Goal: Information Seeking & Learning: Learn about a topic

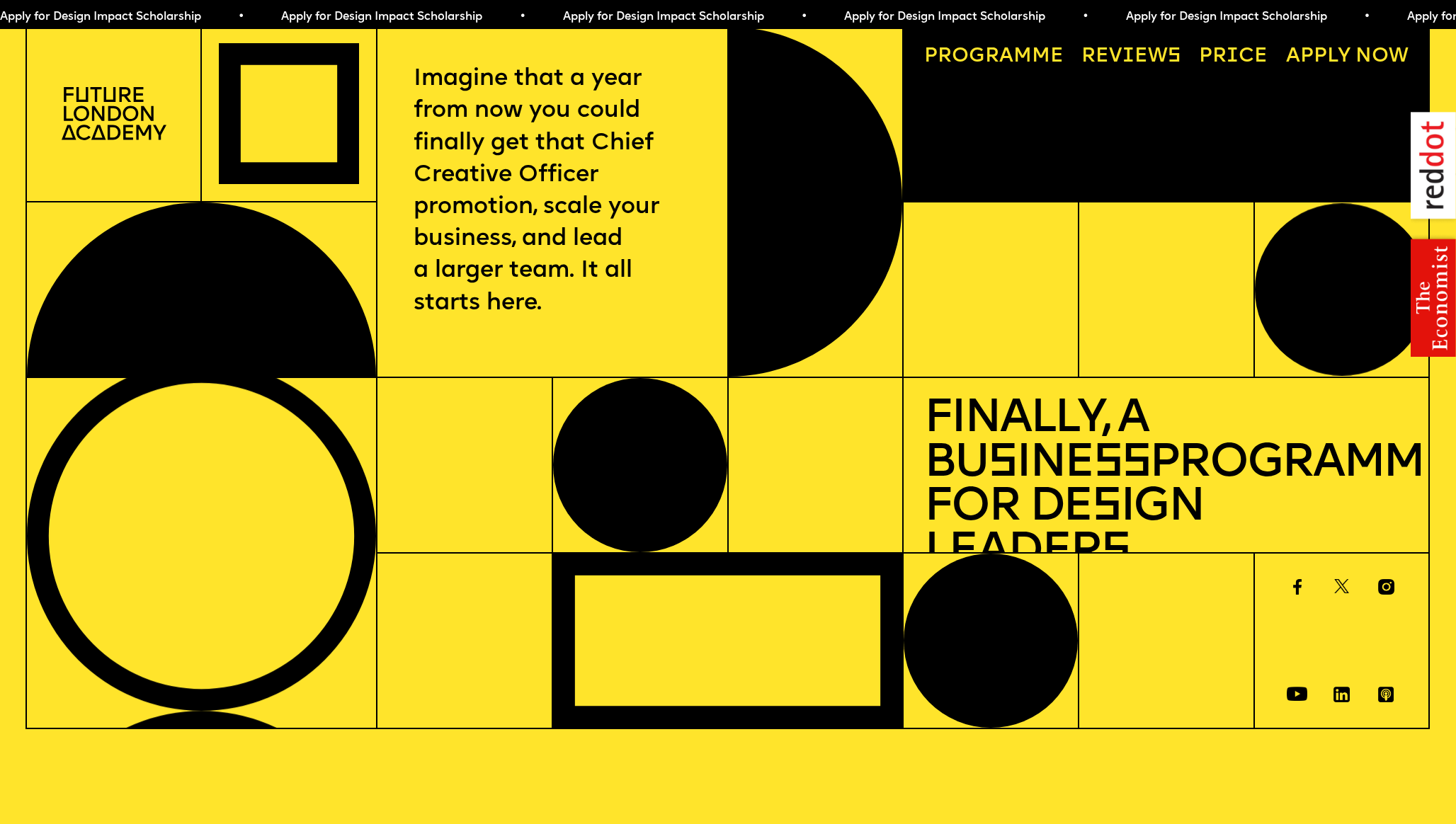
click at [1243, 56] on link "Price" at bounding box center [1233, 56] width 89 height 40
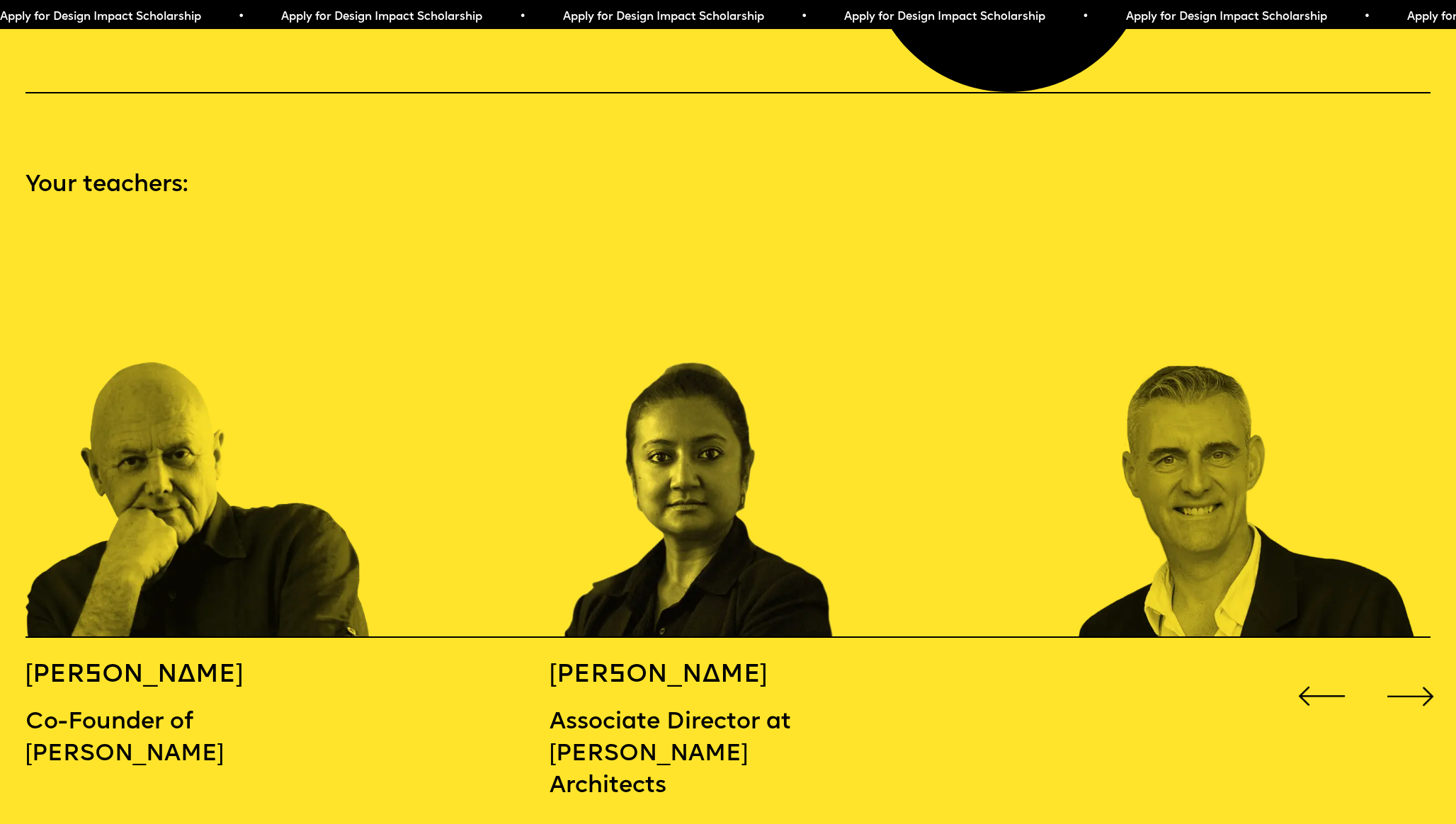
scroll to position [2078, 0]
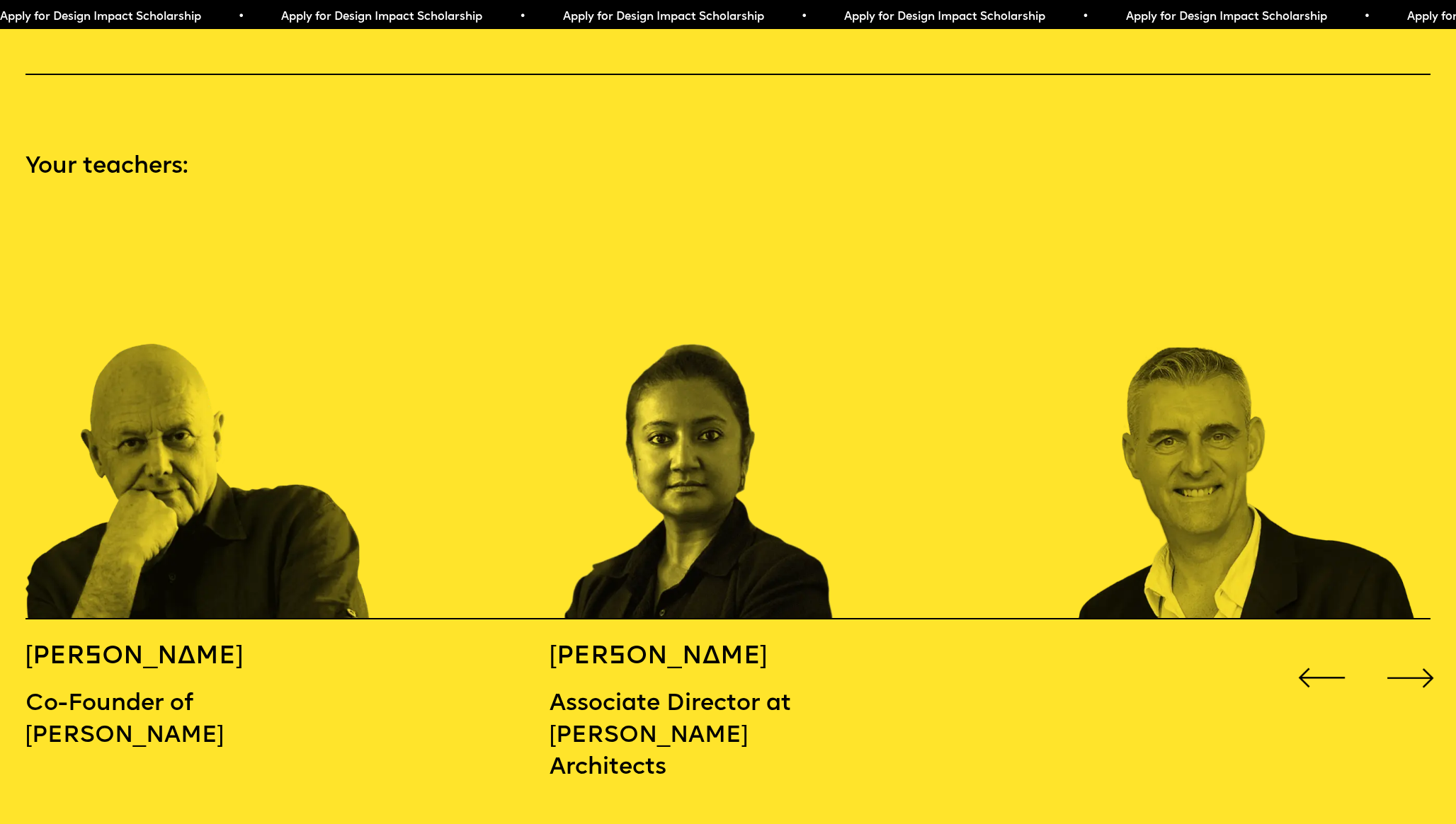
click at [1425, 654] on div "Next slide" at bounding box center [1409, 678] width 58 height 58
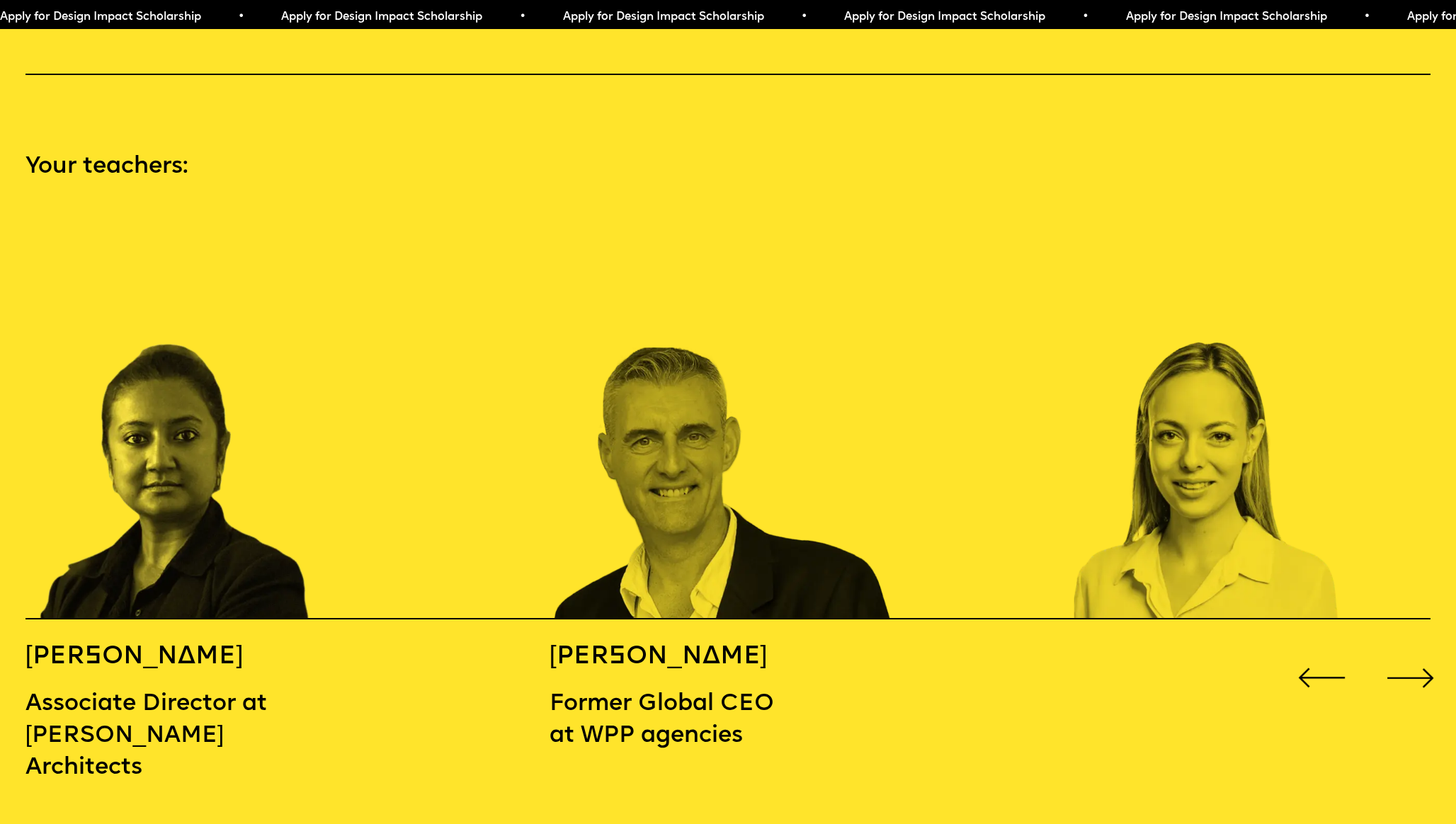
click at [1425, 654] on div "Next slide" at bounding box center [1409, 678] width 58 height 58
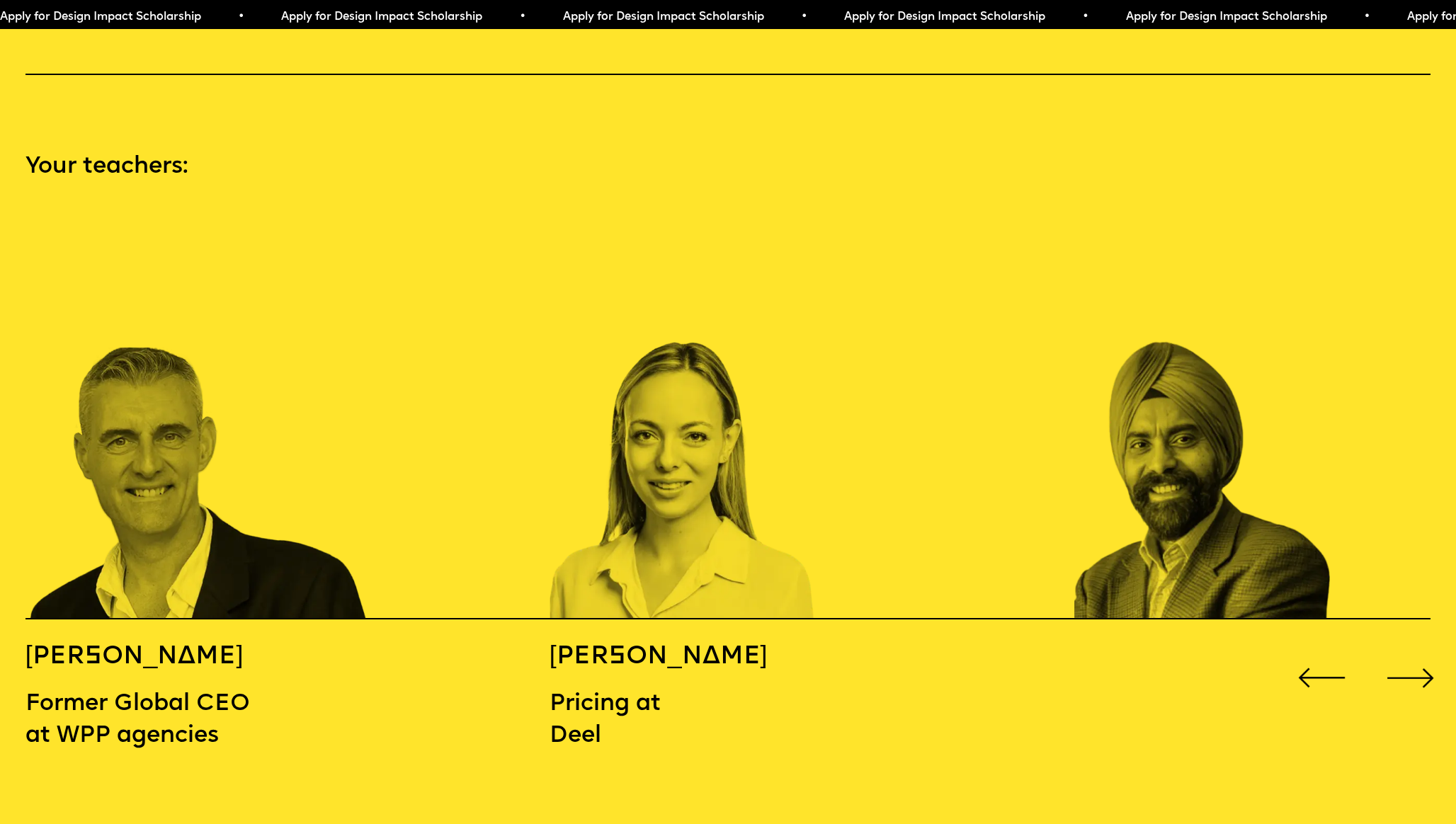
click at [1425, 654] on div "Next slide" at bounding box center [1409, 678] width 58 height 58
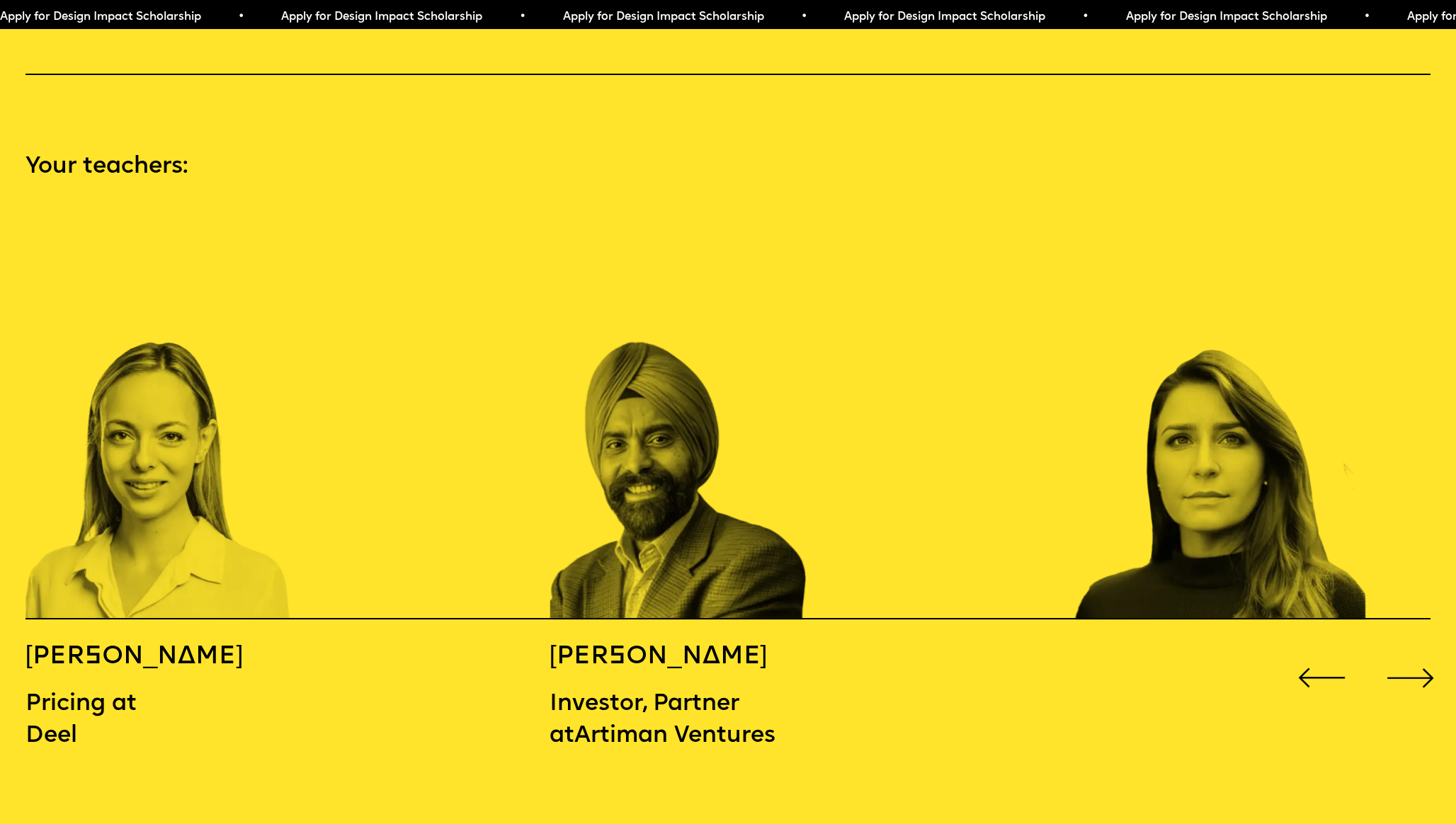
click at [1430, 650] on div "Next slide" at bounding box center [1409, 678] width 58 height 58
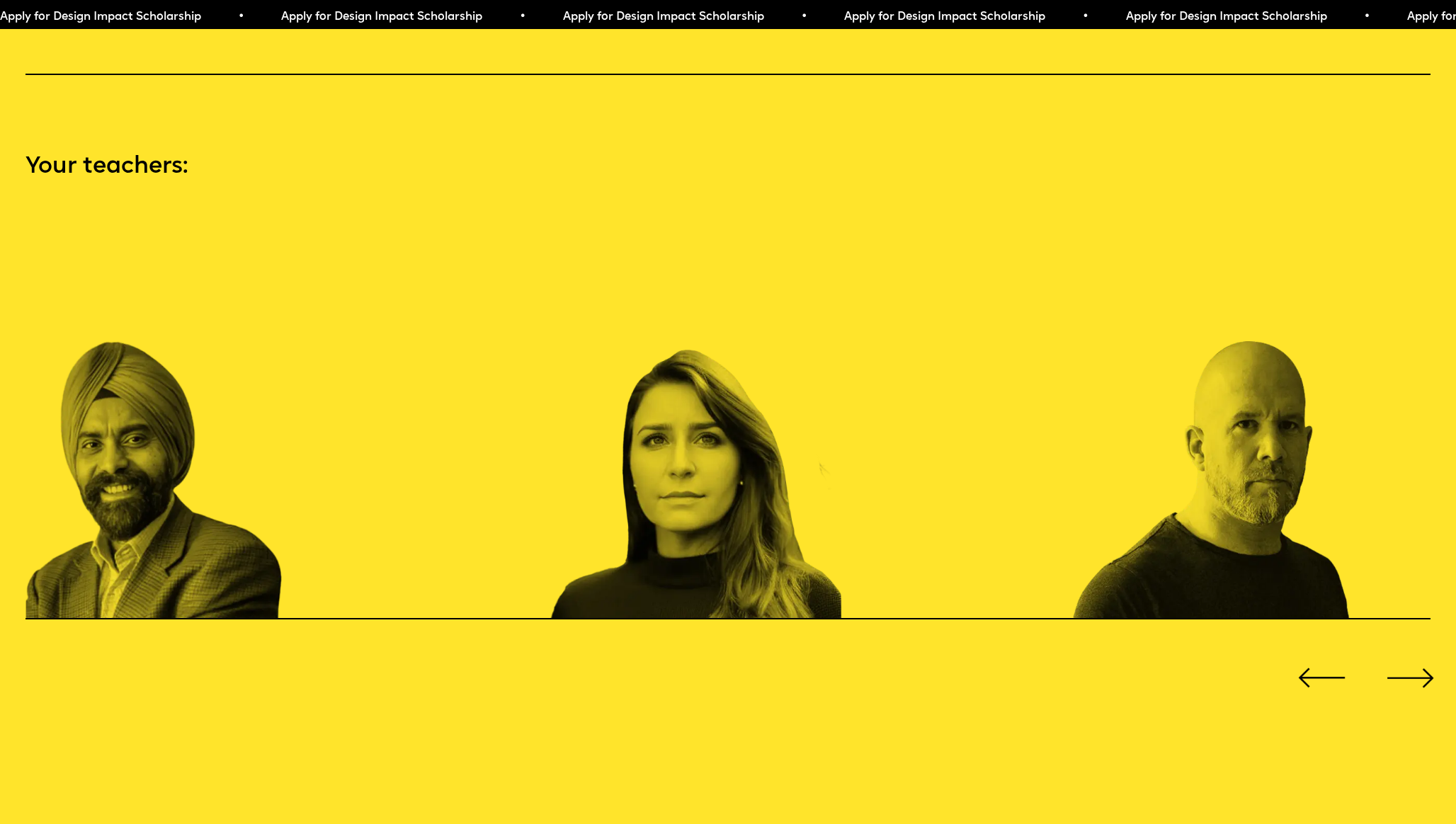
click at [1425, 650] on div "Next slide" at bounding box center [1409, 678] width 58 height 58
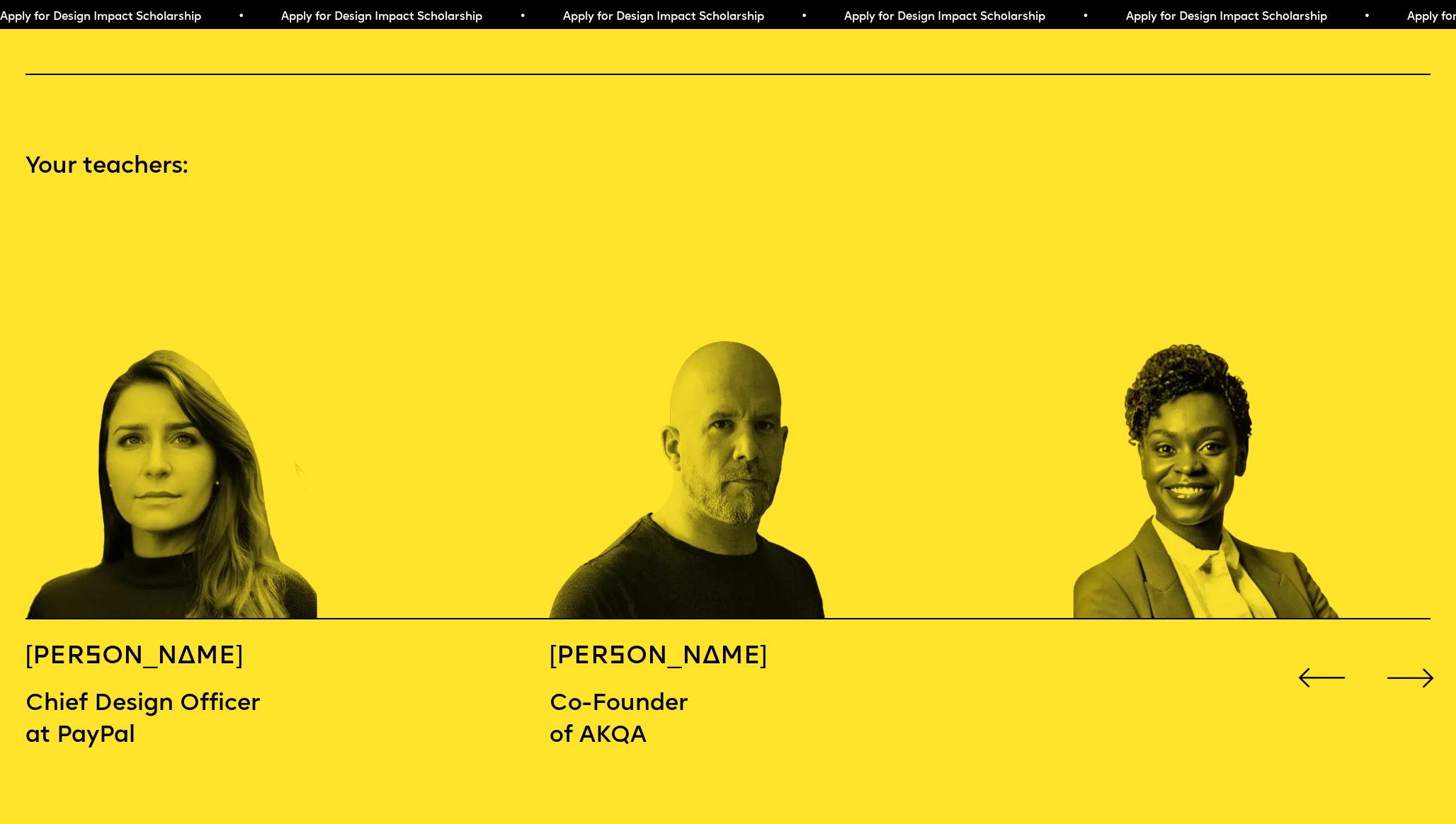
click at [1425, 649] on div "Next slide" at bounding box center [1409, 678] width 58 height 58
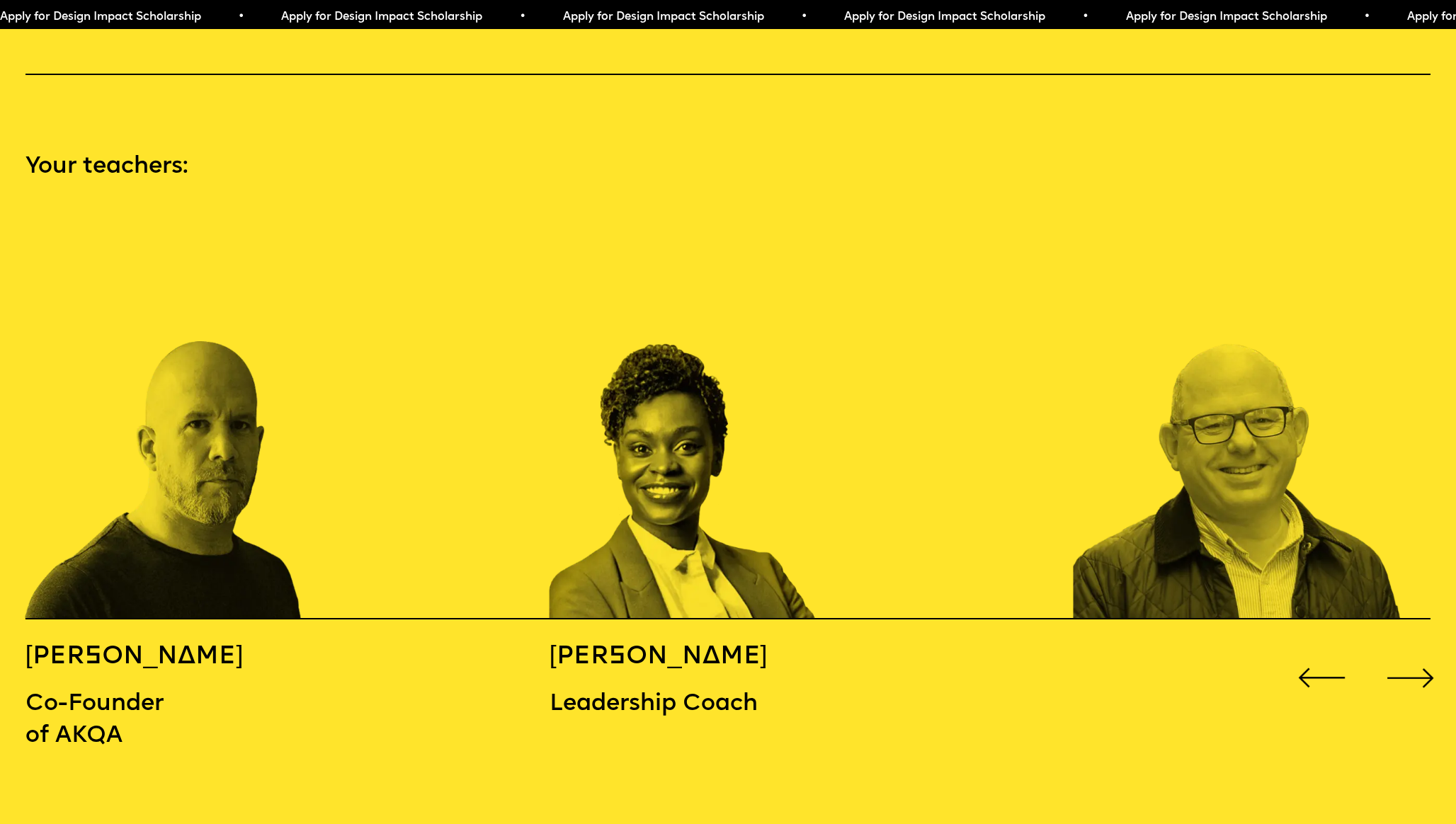
click at [1425, 649] on div "Next slide" at bounding box center [1409, 678] width 58 height 58
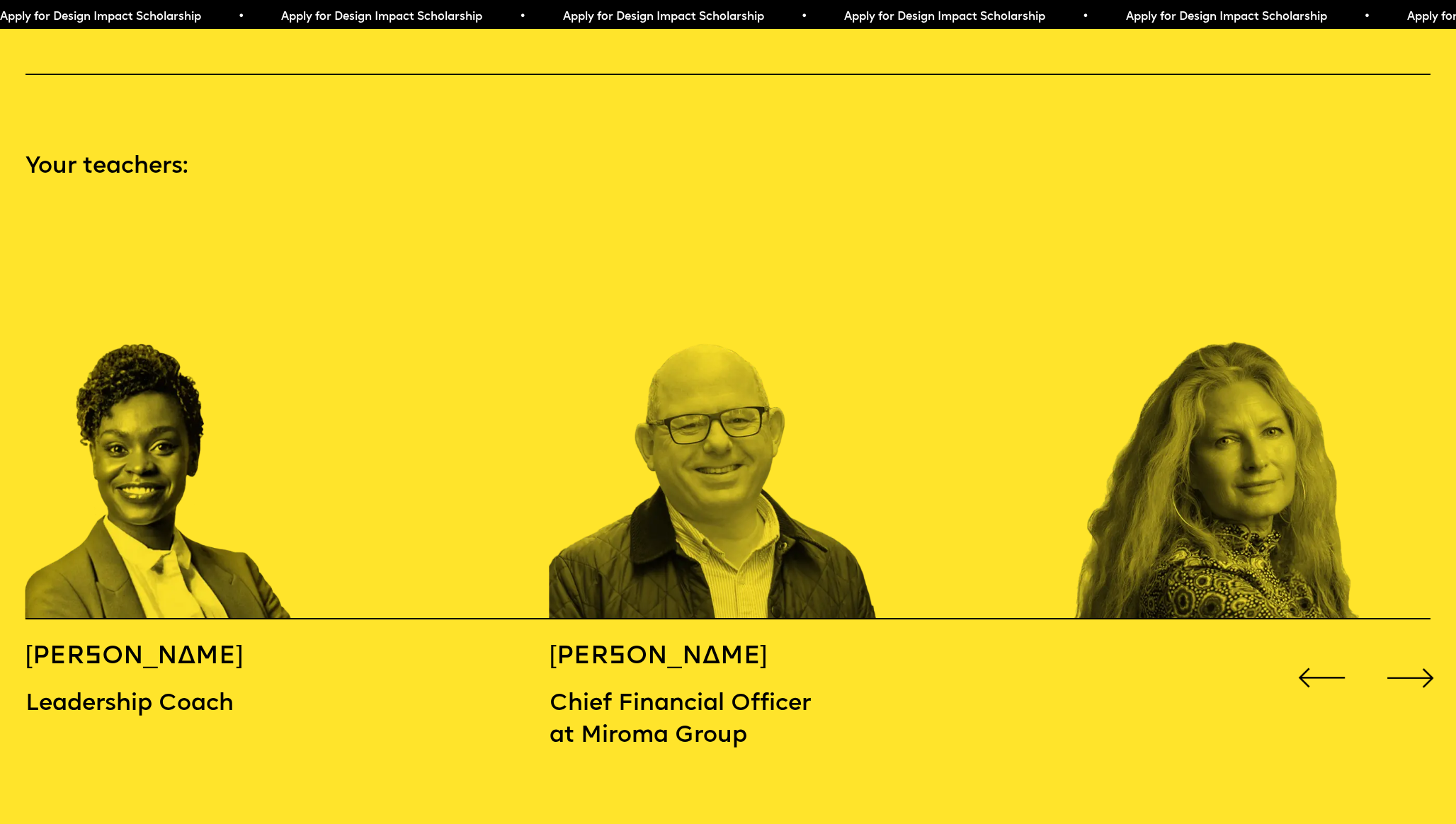
click at [1425, 649] on div "Next slide" at bounding box center [1409, 678] width 58 height 58
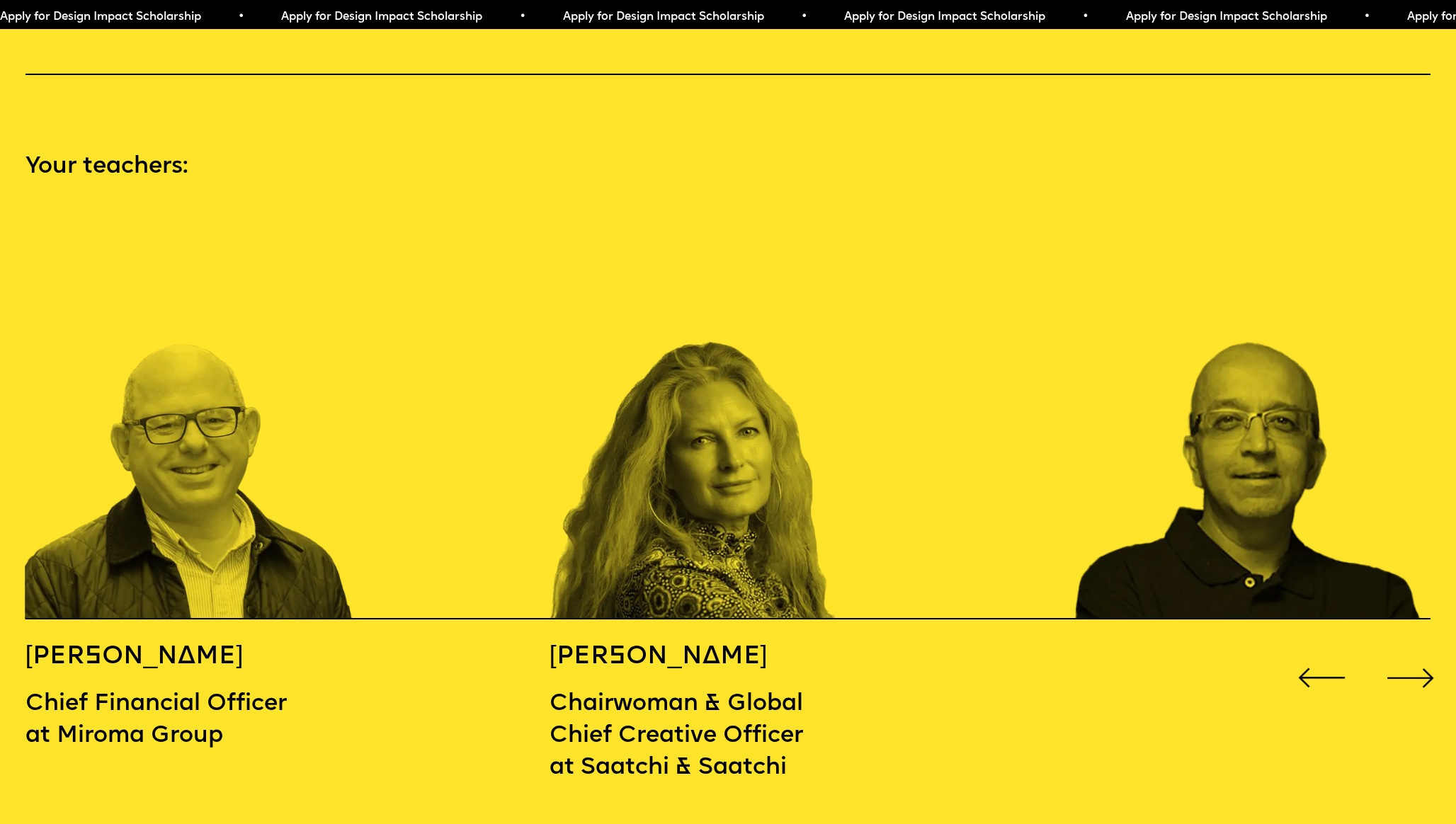
click at [1425, 649] on div "Next slide" at bounding box center [1409, 678] width 58 height 58
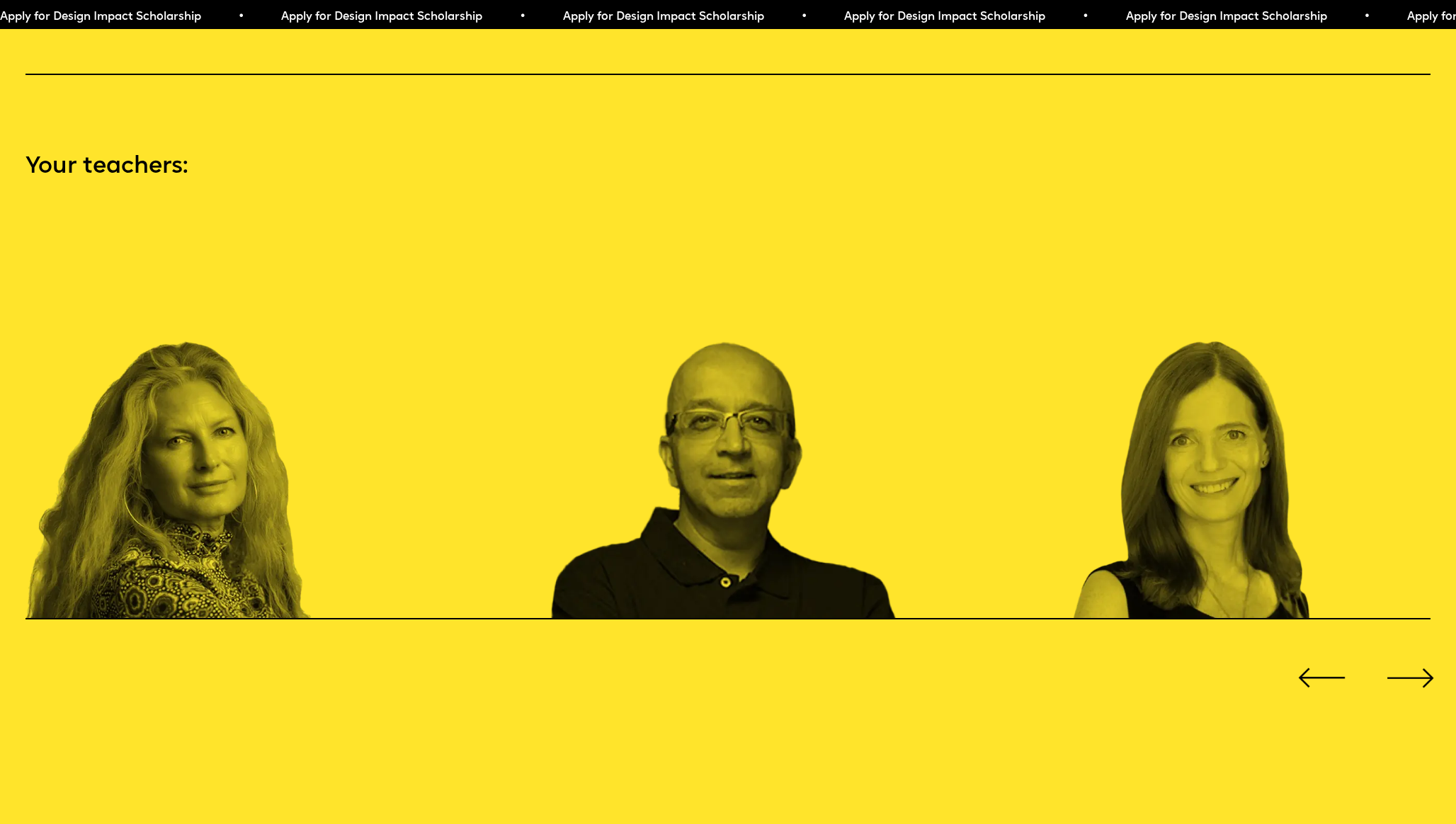
click at [1425, 649] on div "Next slide" at bounding box center [1409, 678] width 58 height 58
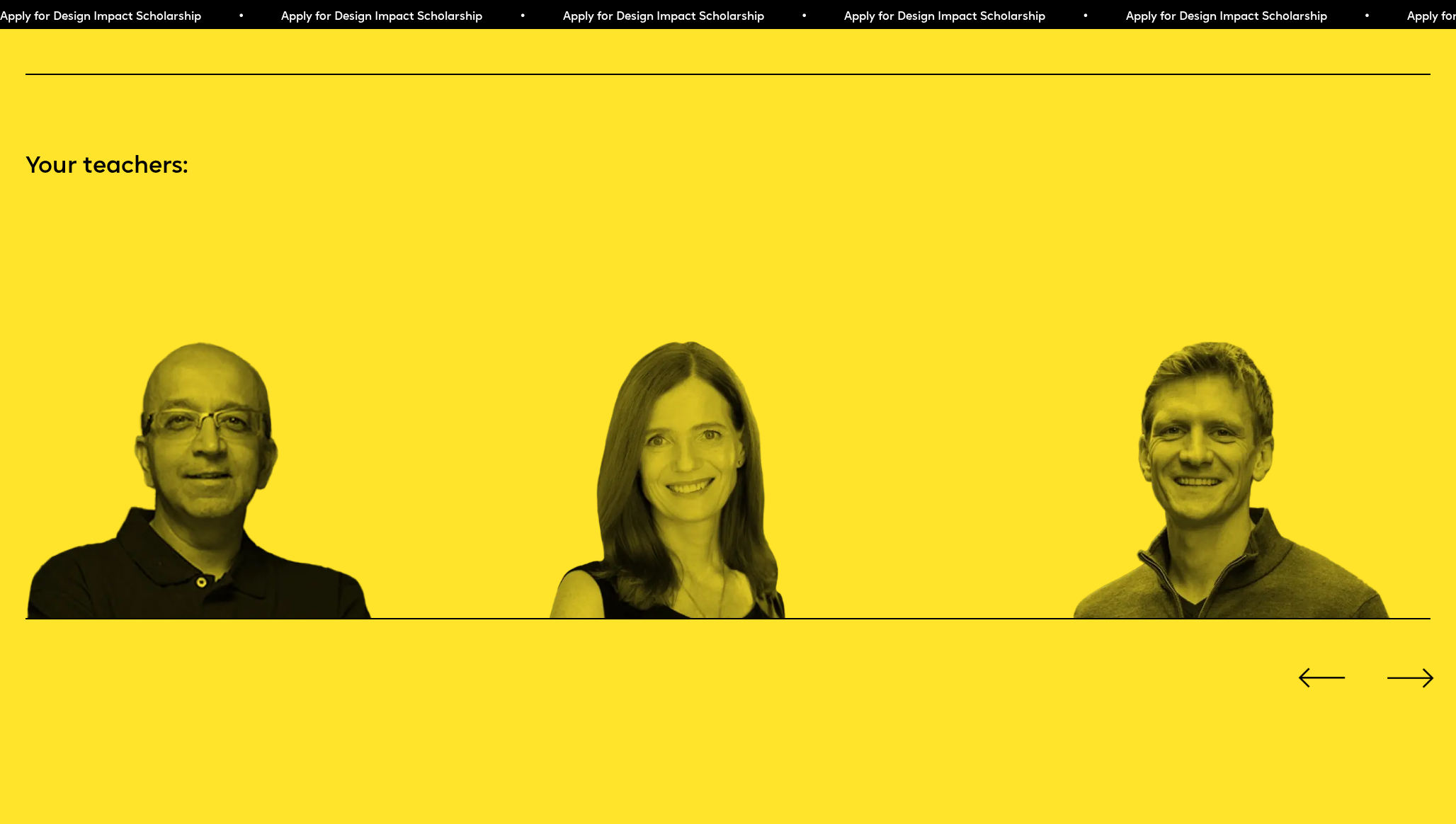
click at [1425, 649] on div "Next slide" at bounding box center [1409, 678] width 58 height 58
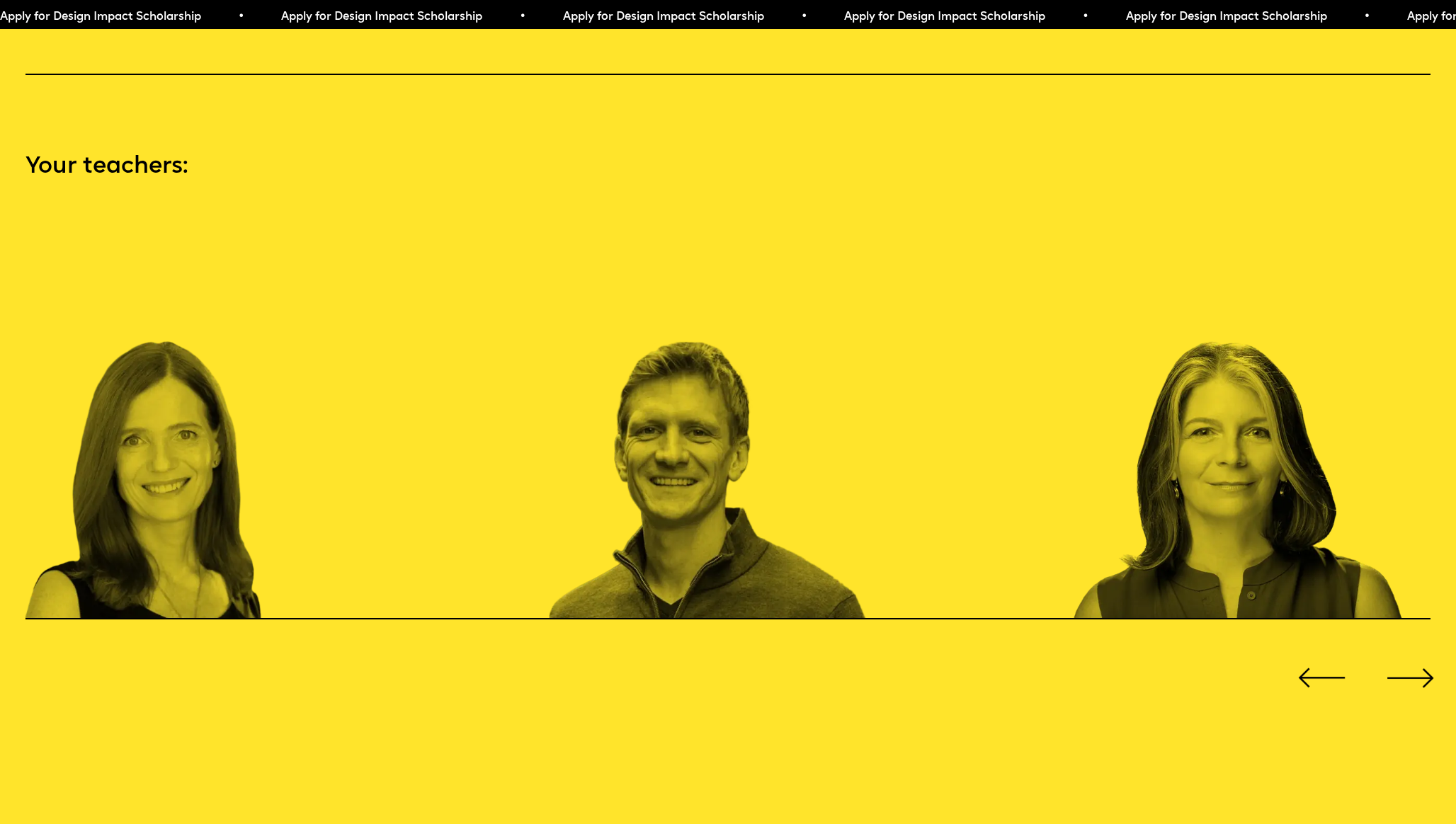
click at [1425, 649] on div "Next slide" at bounding box center [1409, 678] width 58 height 58
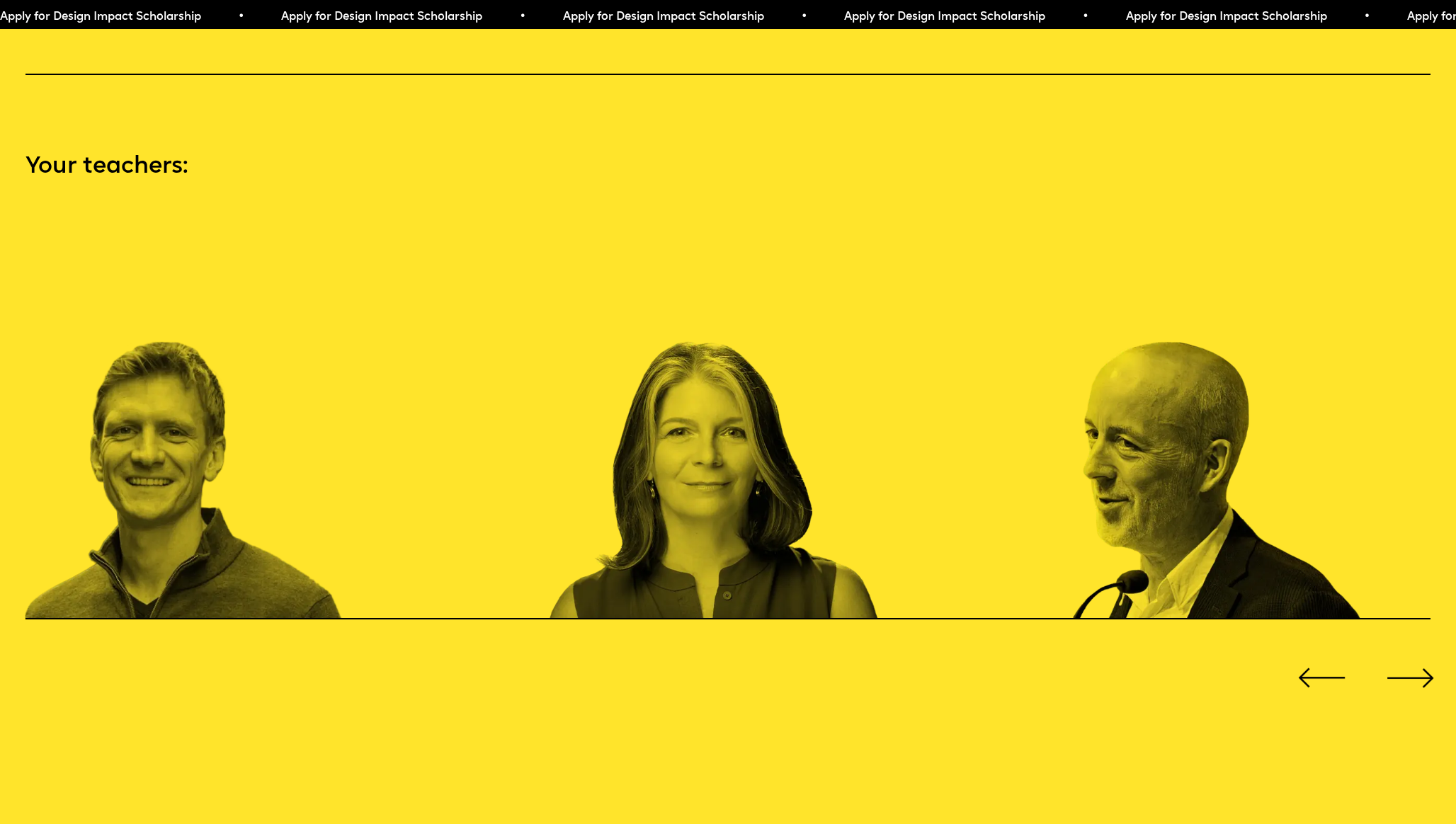
click at [1425, 649] on div "Next slide" at bounding box center [1409, 678] width 58 height 58
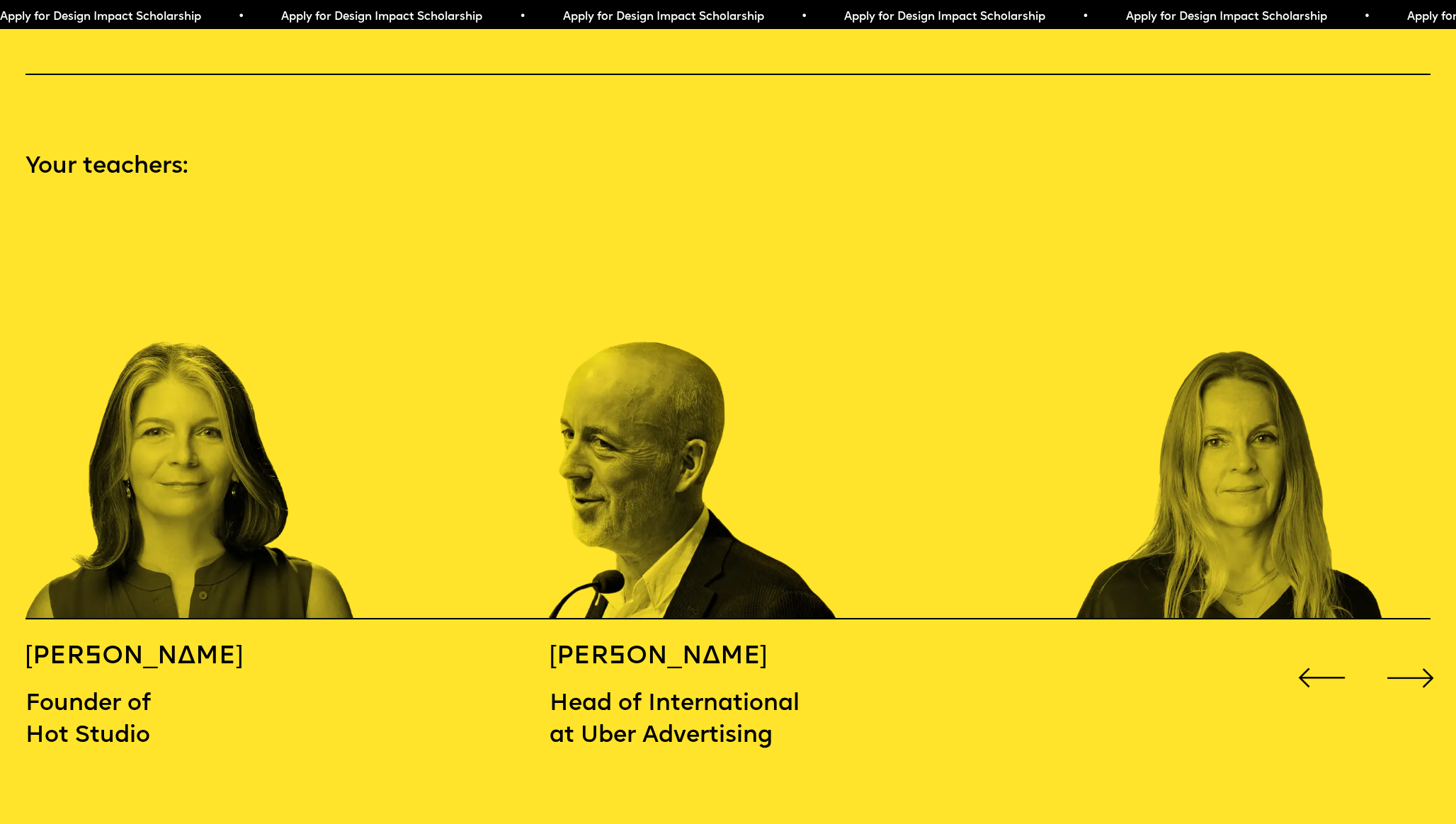
click at [1425, 649] on div "Next slide" at bounding box center [1409, 678] width 58 height 58
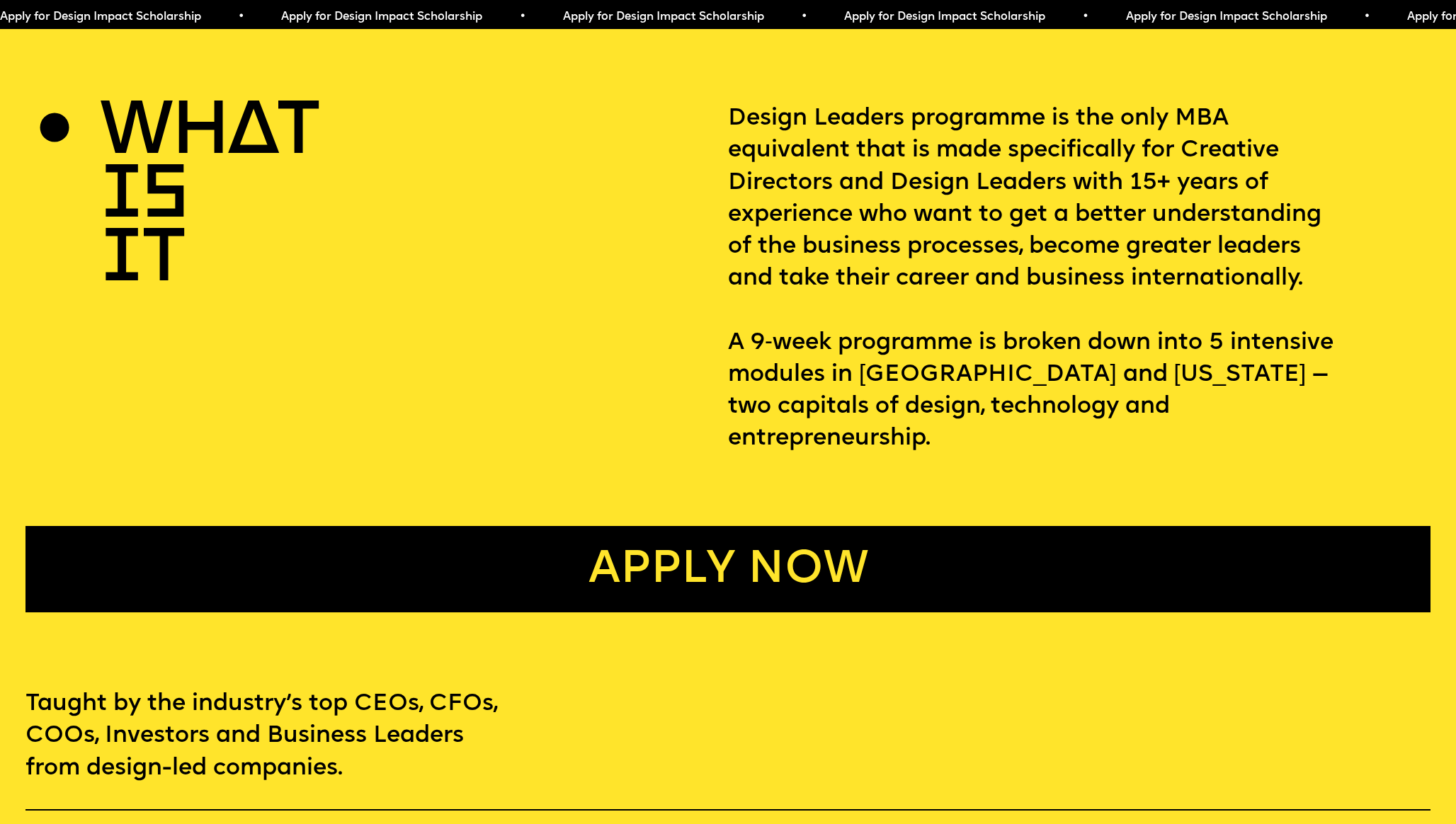
scroll to position [0, 0]
